Goal: Book appointment/travel/reservation

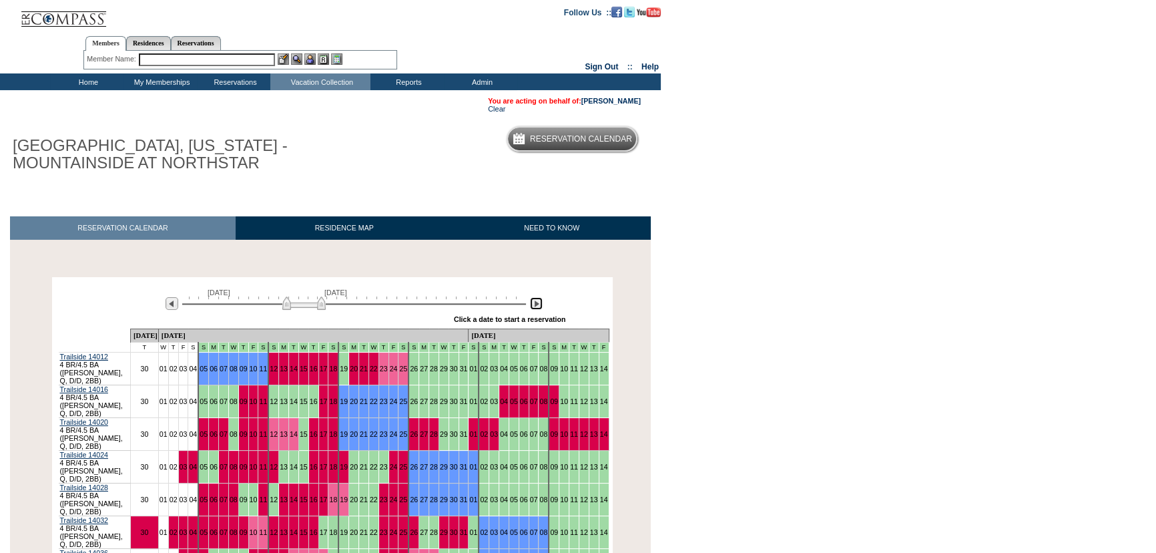
click at [535, 302] on img at bounding box center [536, 303] width 13 height 13
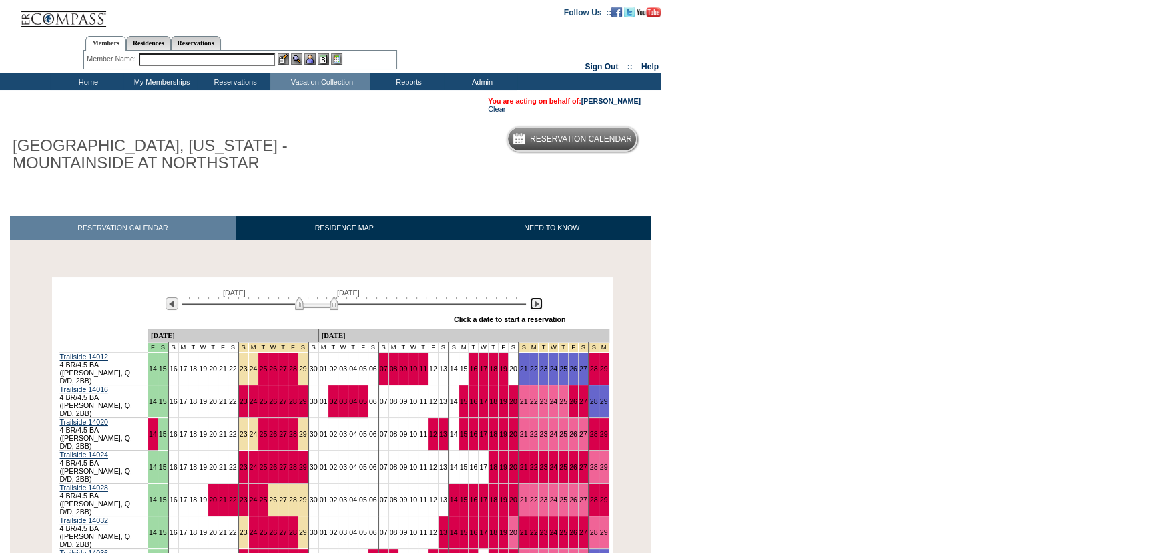
click at [535, 300] on img at bounding box center [536, 303] width 13 height 13
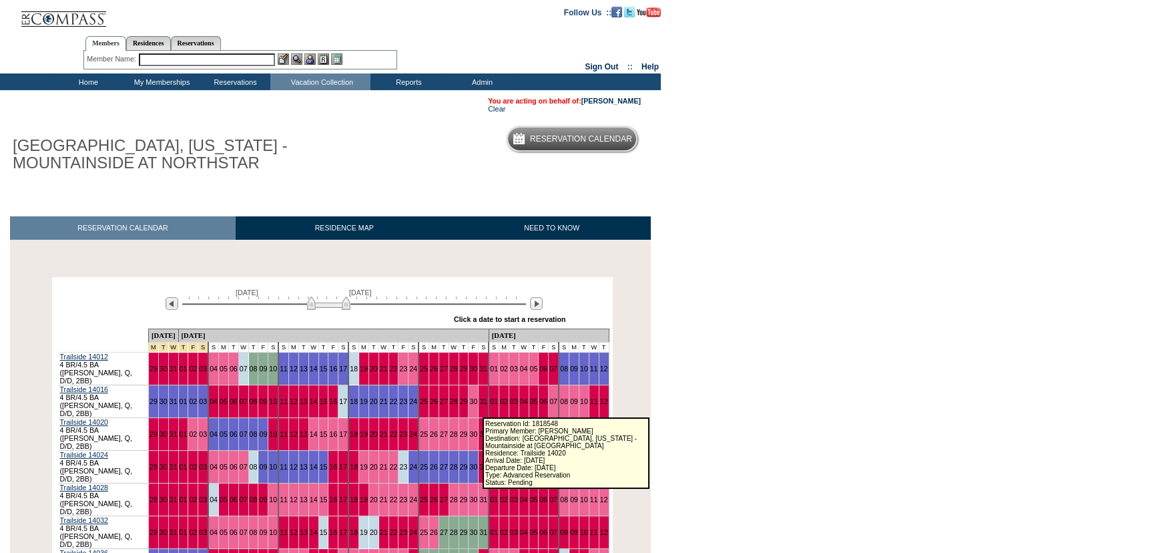
click at [500, 430] on link "02" at bounding box center [504, 434] width 8 height 8
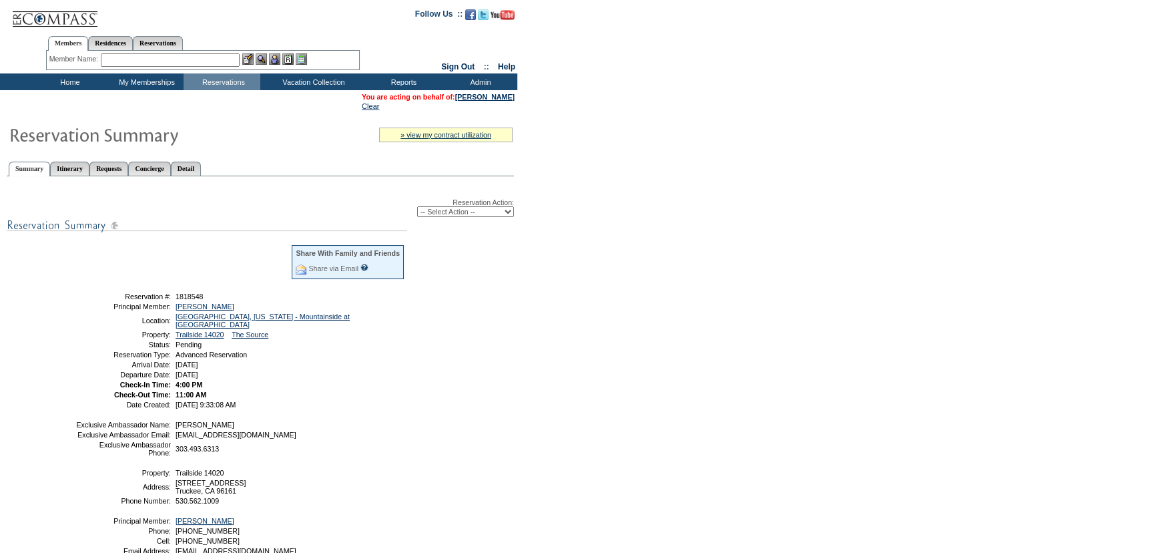
click at [194, 57] on input "text" at bounding box center [170, 59] width 139 height 13
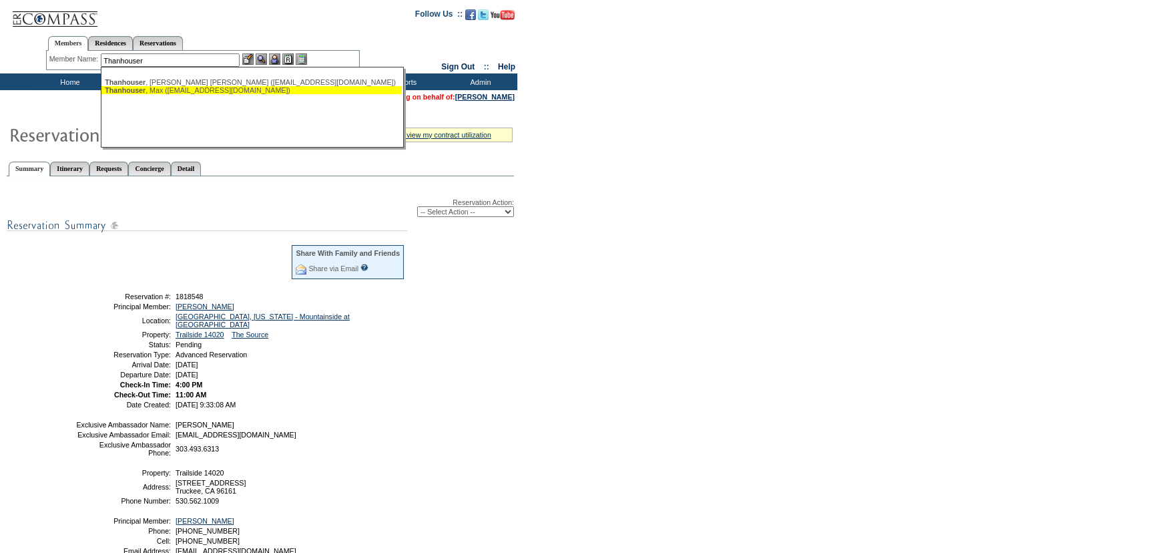
click at [182, 90] on div "[PERSON_NAME] ([EMAIL_ADDRESS][DOMAIN_NAME])" at bounding box center [252, 90] width 294 height 8
type input "[PERSON_NAME] ([EMAIL_ADDRESS][DOMAIN_NAME])"
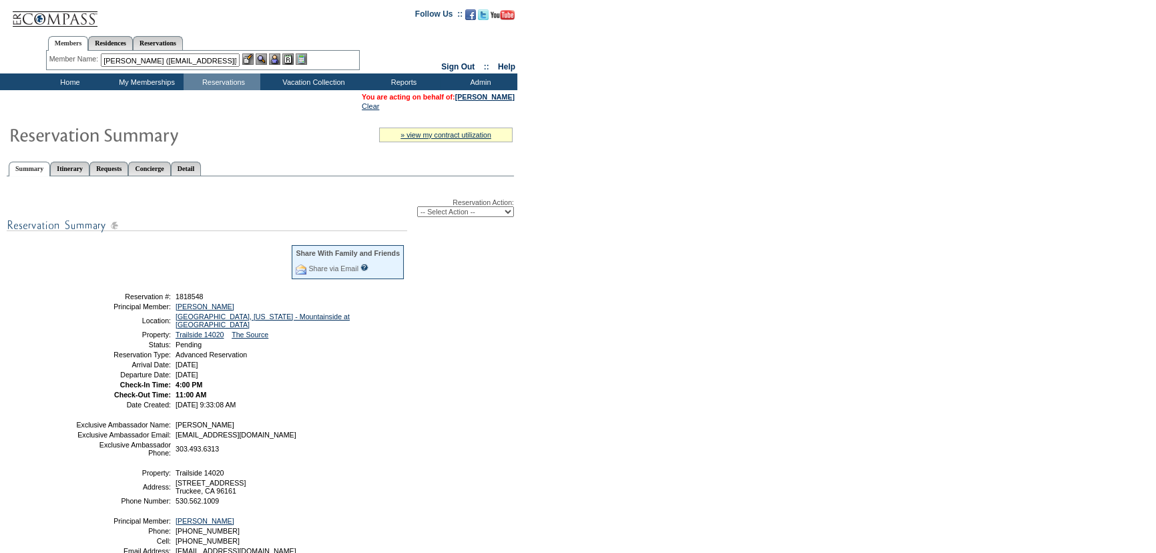
click at [280, 55] on img at bounding box center [274, 58] width 11 height 11
click at [265, 60] on img at bounding box center [261, 58] width 11 height 11
